Goal: Task Accomplishment & Management: Use online tool/utility

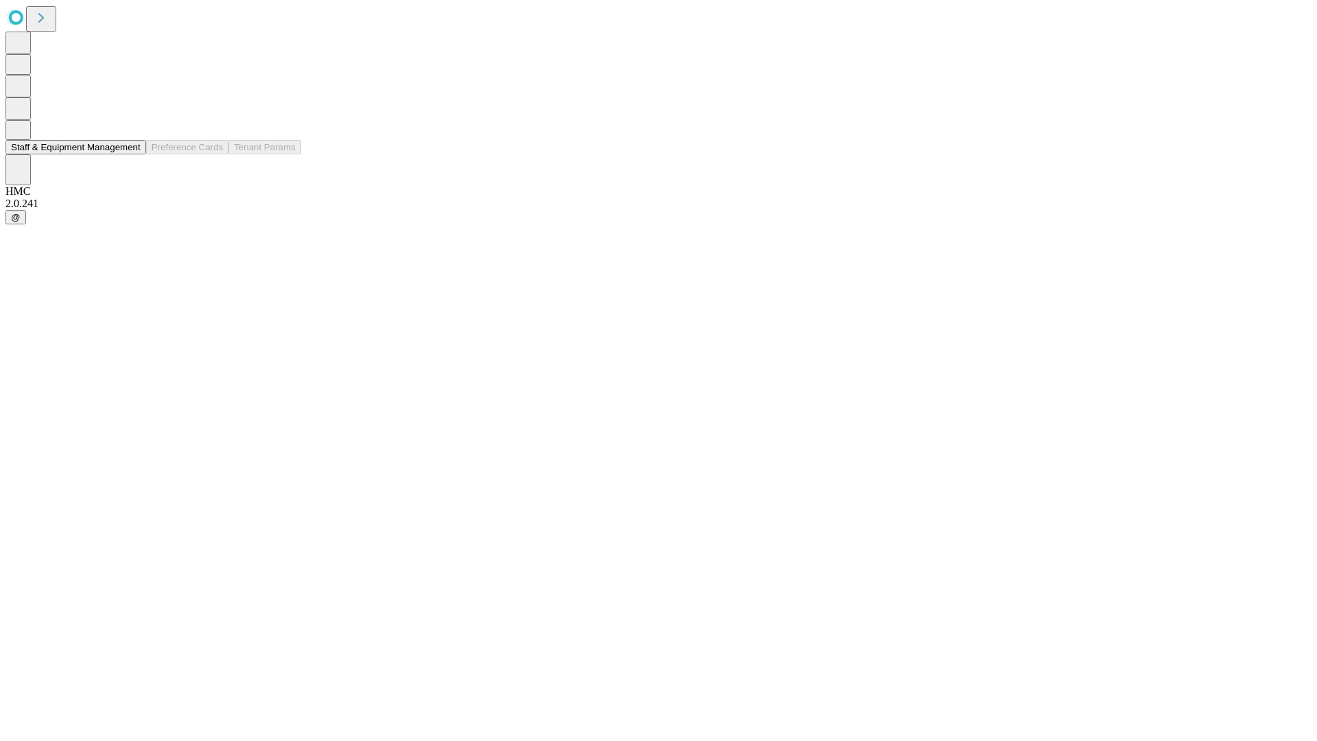
click at [131, 154] on button "Staff & Equipment Management" at bounding box center [75, 147] width 141 height 14
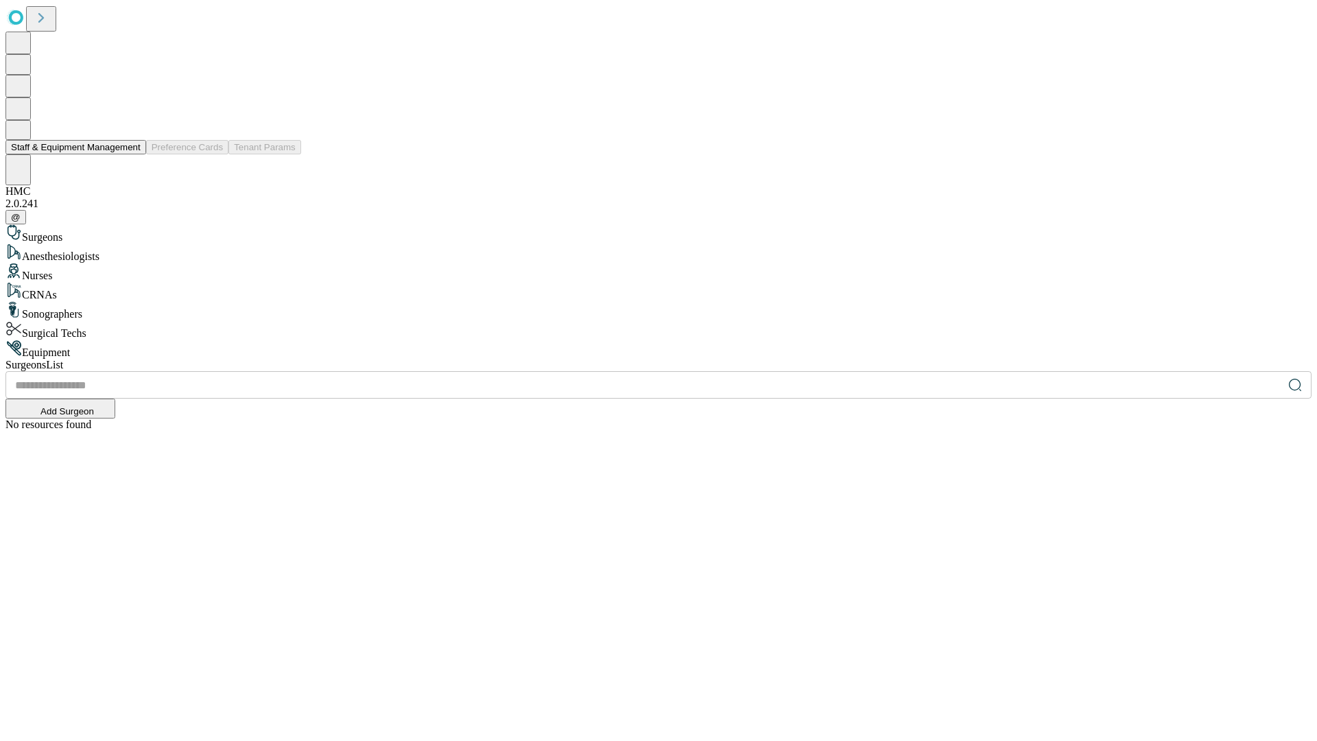
click at [131, 154] on button "Staff & Equipment Management" at bounding box center [75, 147] width 141 height 14
